Goal: Feedback & Contribution: Submit feedback/report problem

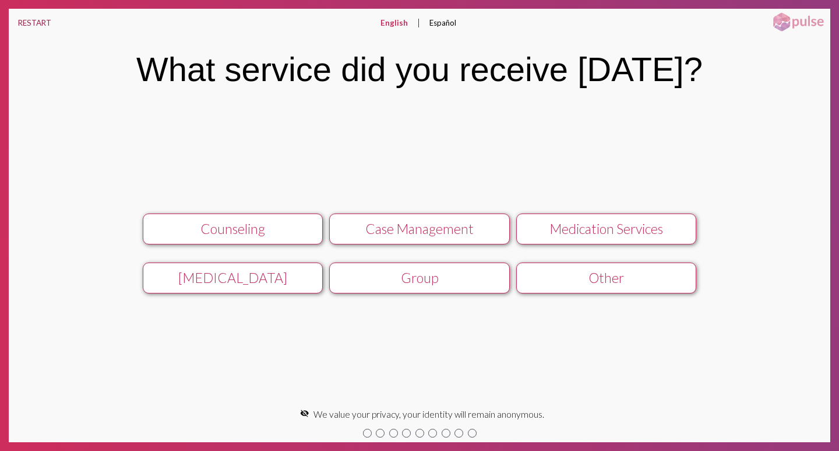
click at [37, 22] on button "RESTART" at bounding box center [35, 23] width 52 height 28
click at [594, 230] on div "Medication Services" at bounding box center [606, 228] width 161 height 16
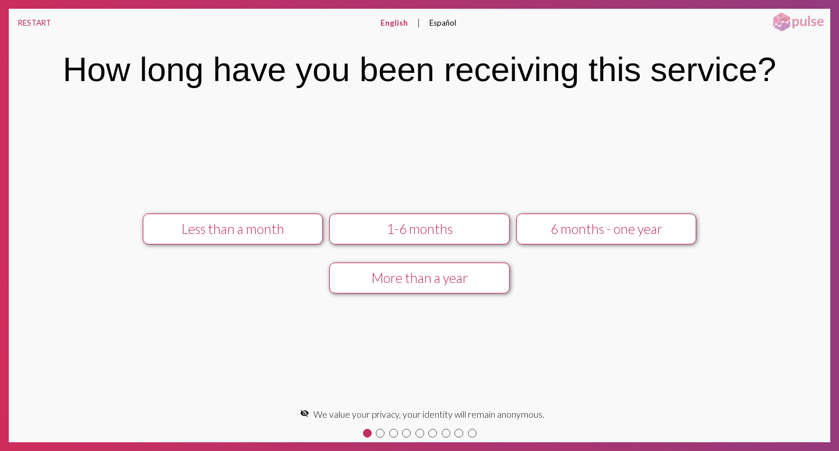
click at [408, 233] on div "1-6 months" at bounding box center [419, 228] width 161 height 16
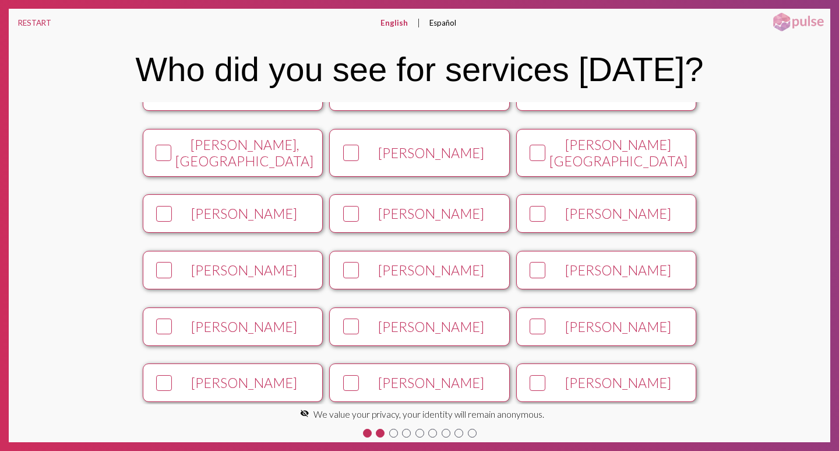
scroll to position [233, 0]
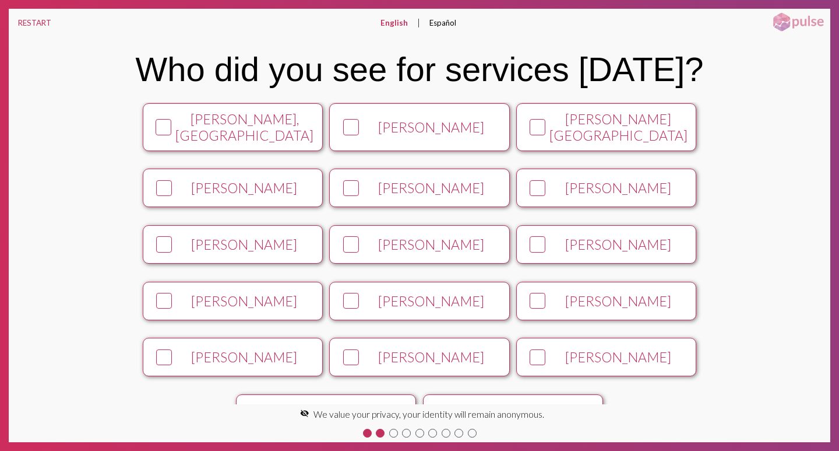
click at [350, 295] on icon at bounding box center [350, 301] width 13 height 14
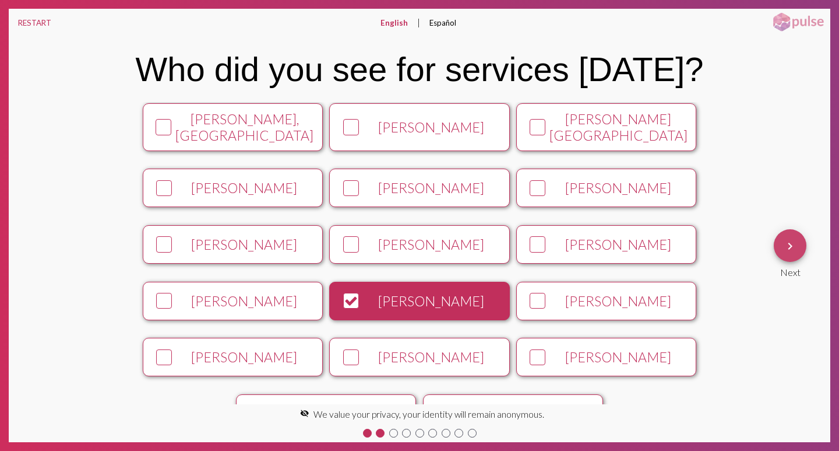
click at [792, 246] on mat-icon "keyboard_arrow_right" at bounding box center [790, 246] width 14 height 14
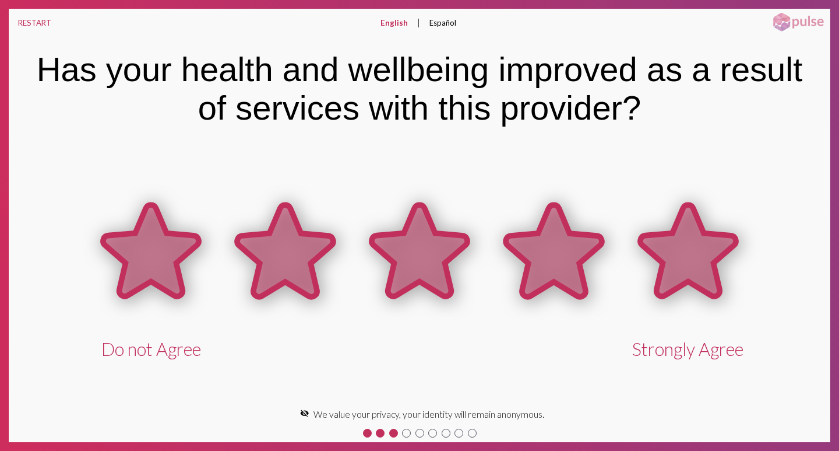
click at [683, 240] on icon at bounding box center [689, 251] width 96 height 92
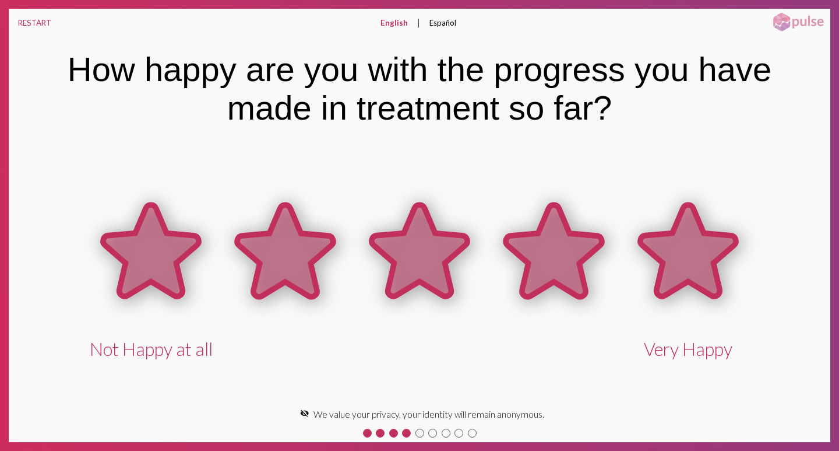
click at [683, 240] on icon at bounding box center [689, 251] width 96 height 92
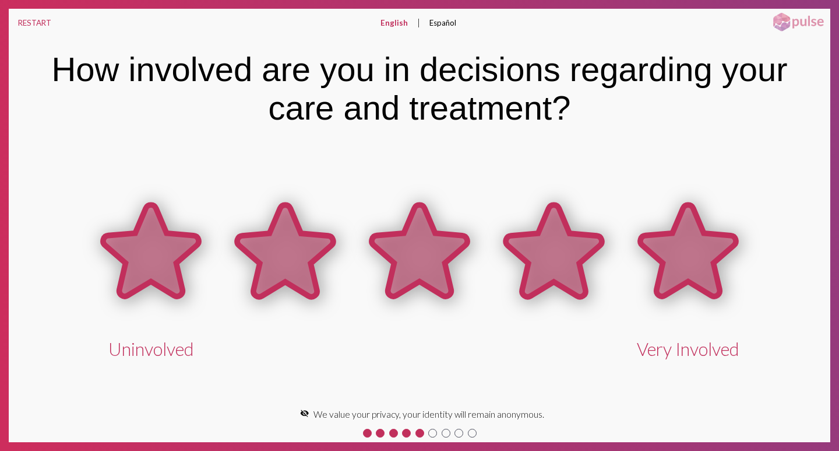
click at [683, 240] on icon at bounding box center [689, 251] width 96 height 92
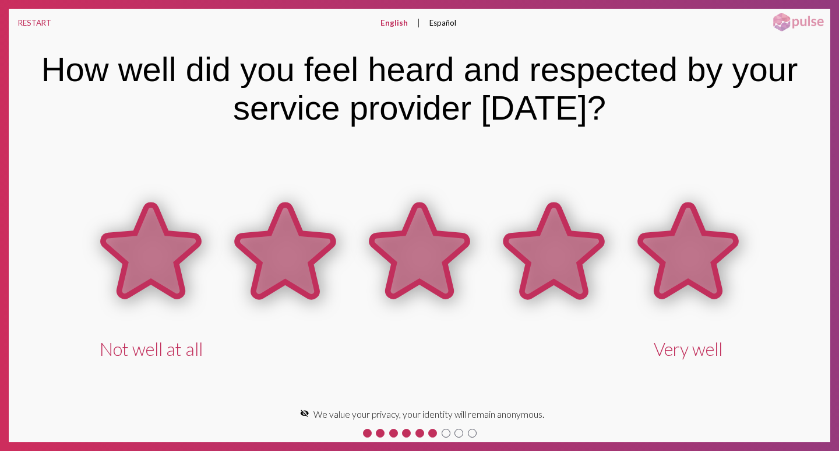
click at [683, 240] on icon at bounding box center [689, 251] width 96 height 92
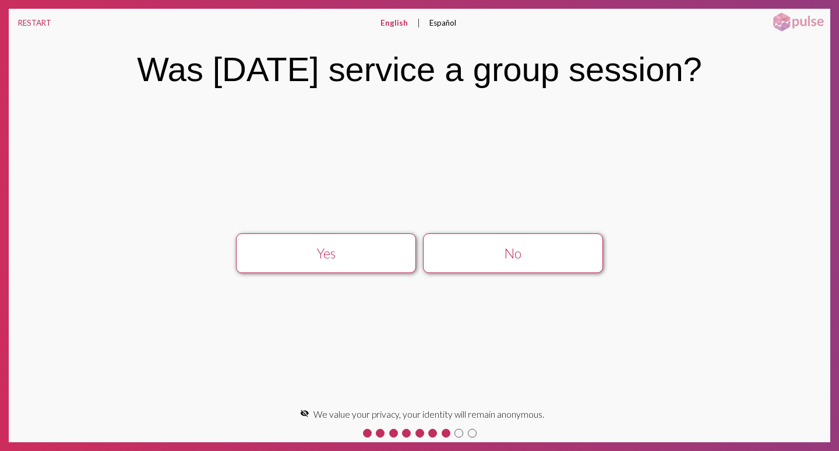
click at [515, 251] on div "No" at bounding box center [513, 253] width 161 height 16
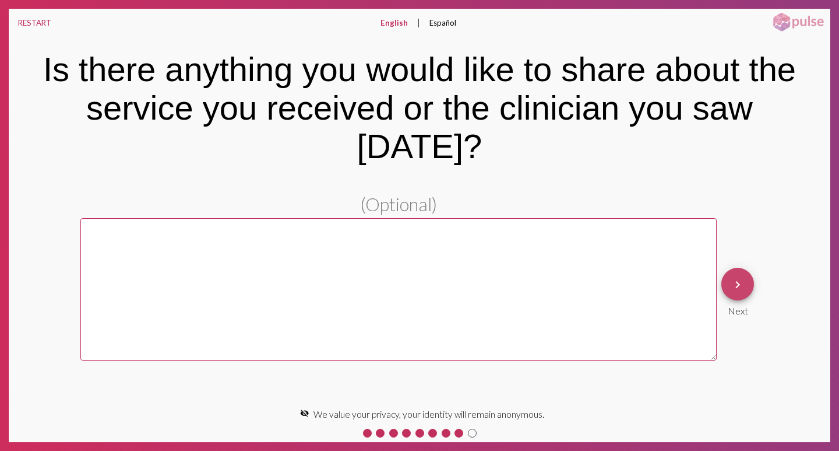
click at [739, 277] on mat-icon "keyboard_arrow_right" at bounding box center [738, 284] width 14 height 14
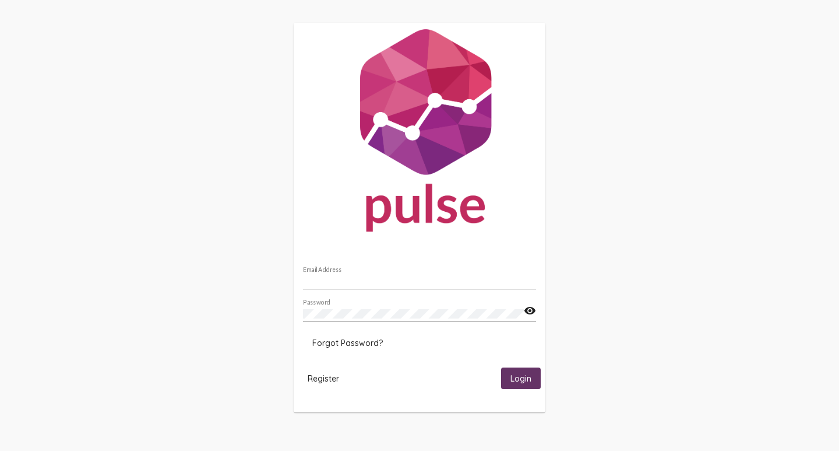
type input "[PERSON_NAME][EMAIL_ADDRESS][DOMAIN_NAME]"
click at [528, 378] on span "Login" at bounding box center [521, 378] width 21 height 10
